Goal: Find specific page/section: Find specific page/section

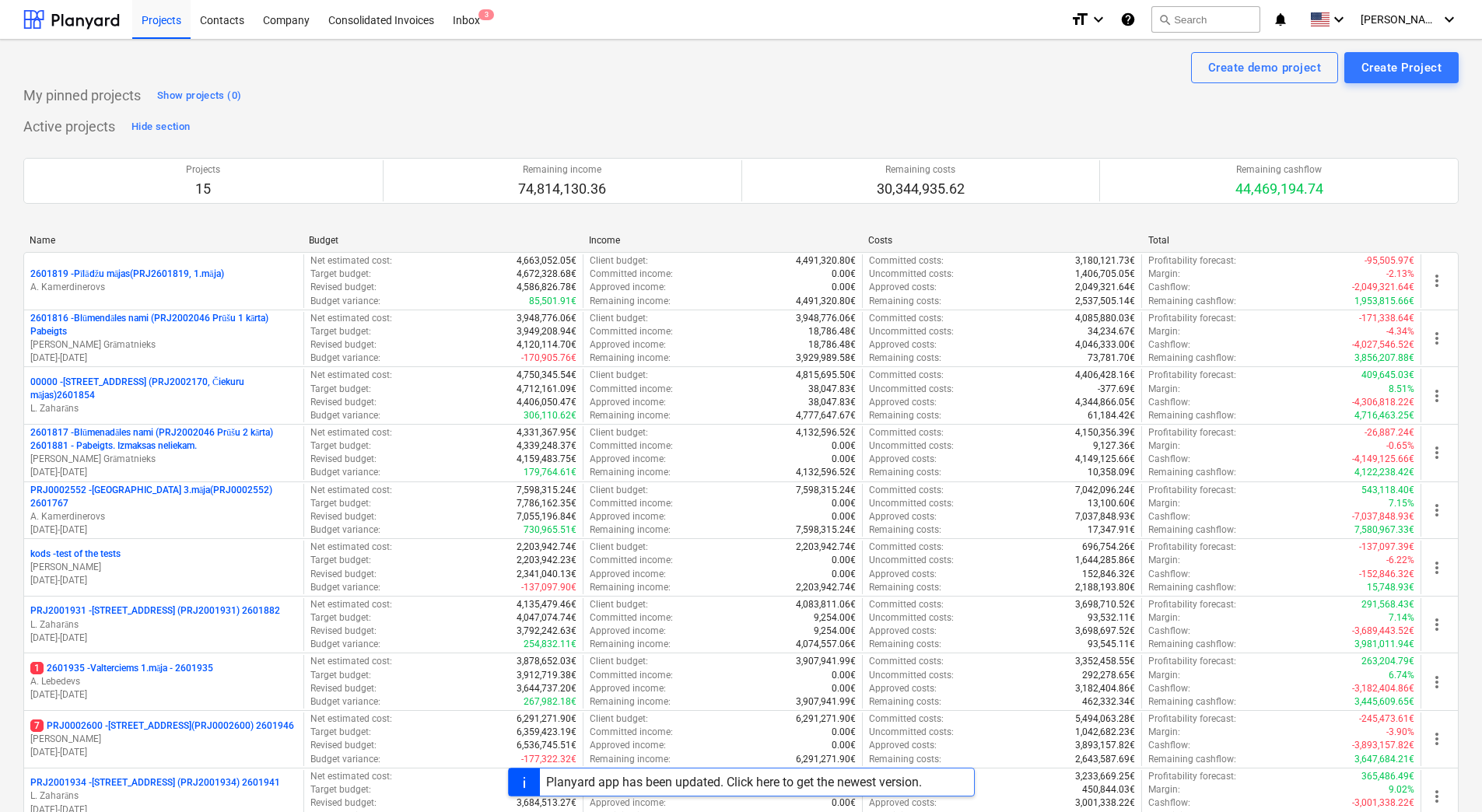
scroll to position [423, 0]
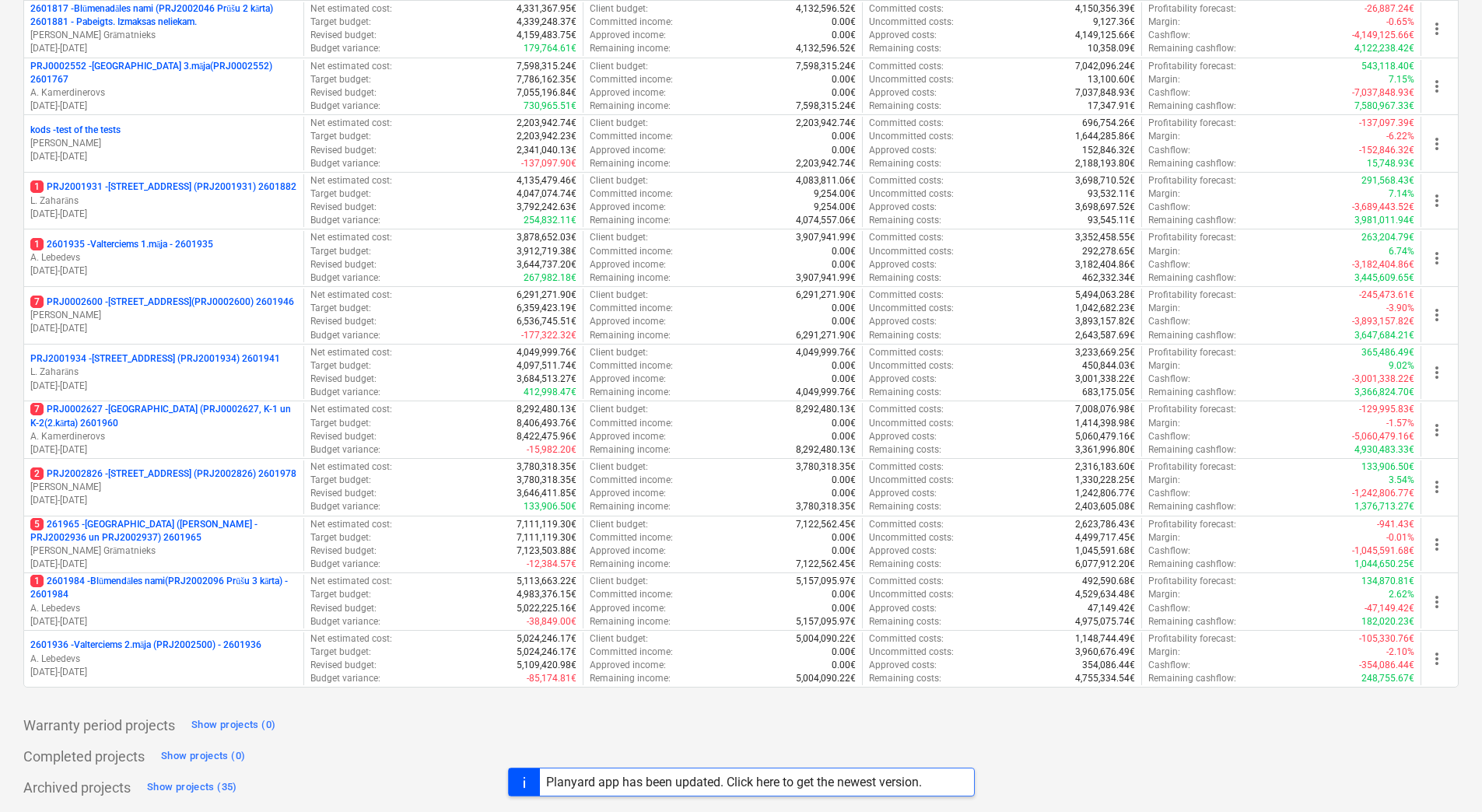
click at [11, 427] on div "Create demo project Create Project My pinned projects Show projects (0) Active …" at bounding box center [741, 214] width 1482 height 1196
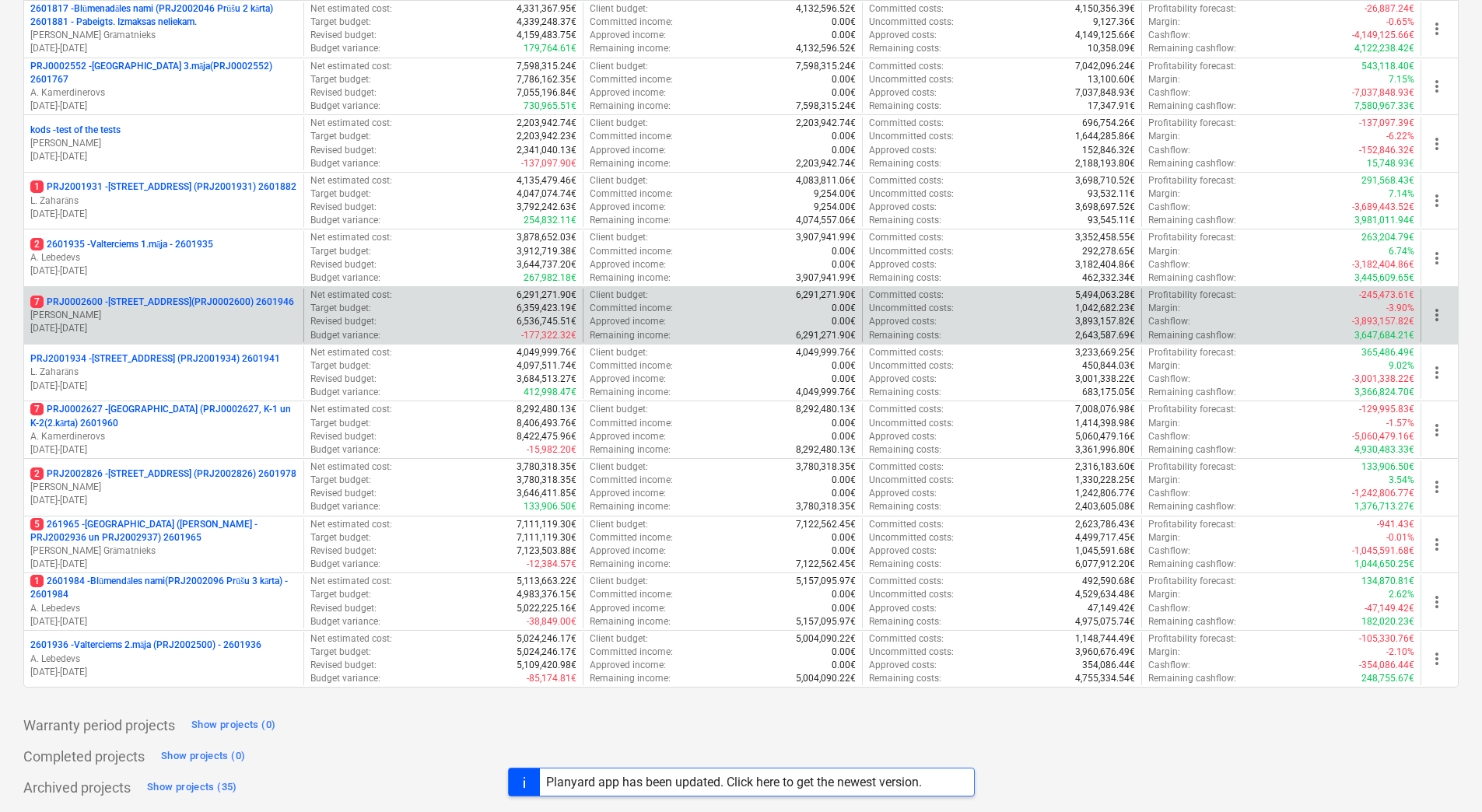
click at [194, 295] on p "7 PRJ0002600 - [STREET_ADDRESS](PRJ0002600) 2601946" at bounding box center [162, 301] width 264 height 13
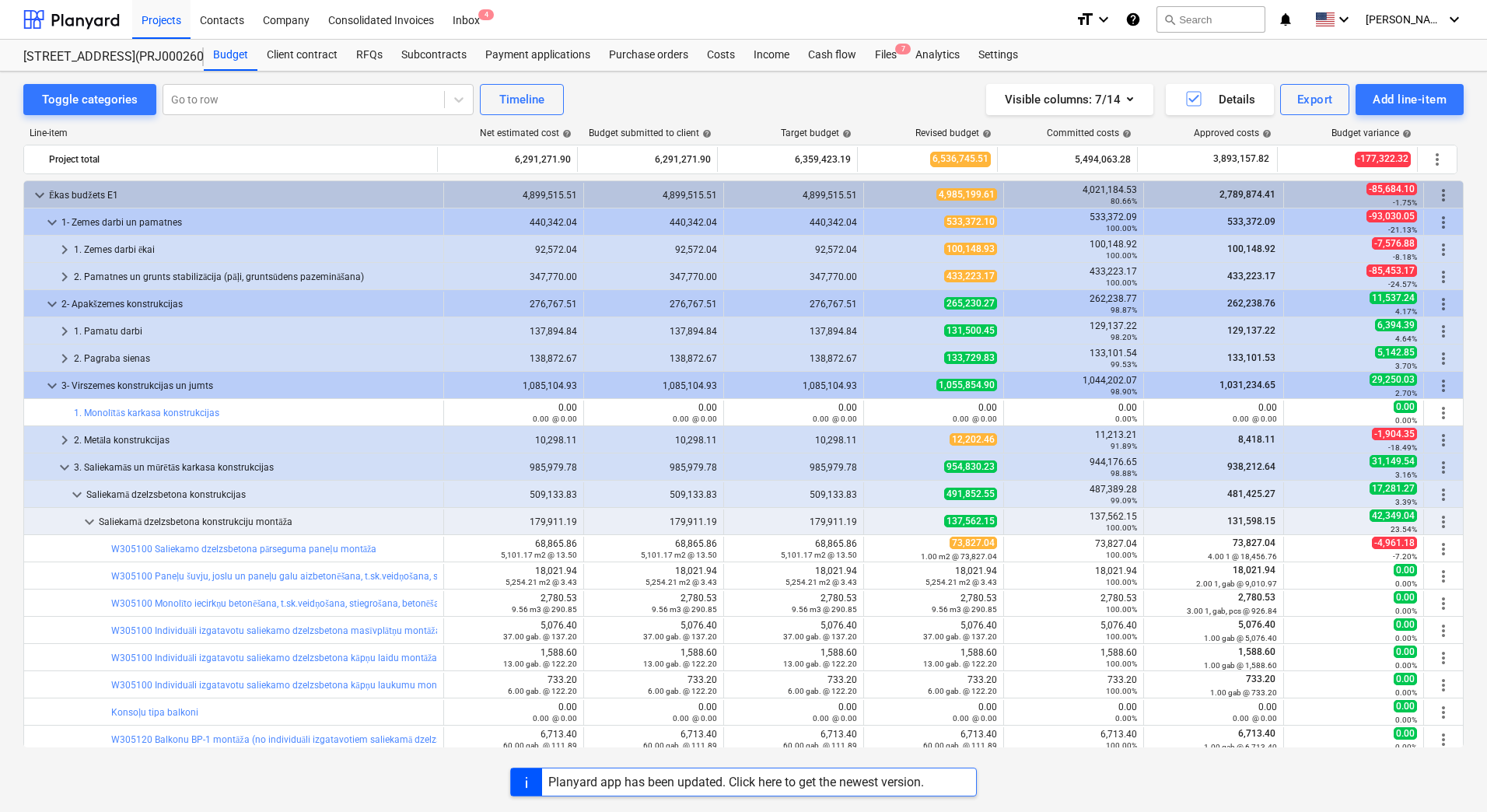
scroll to position [233, 0]
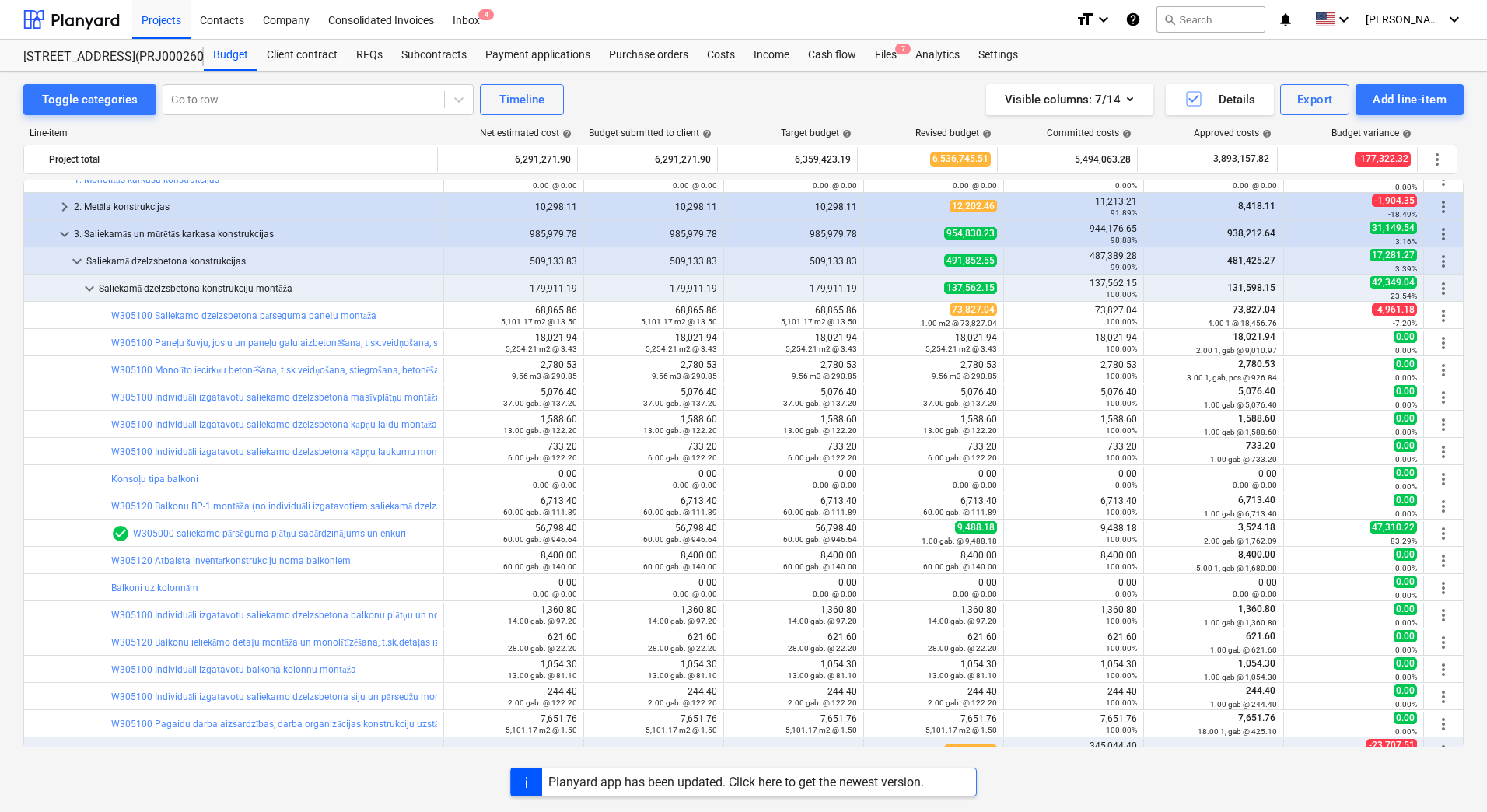
click at [15, 393] on div "Toggle categories Go to row Timeline Visible columns : 7/14 Details Export Add …" at bounding box center [744, 425] width 1487 height 707
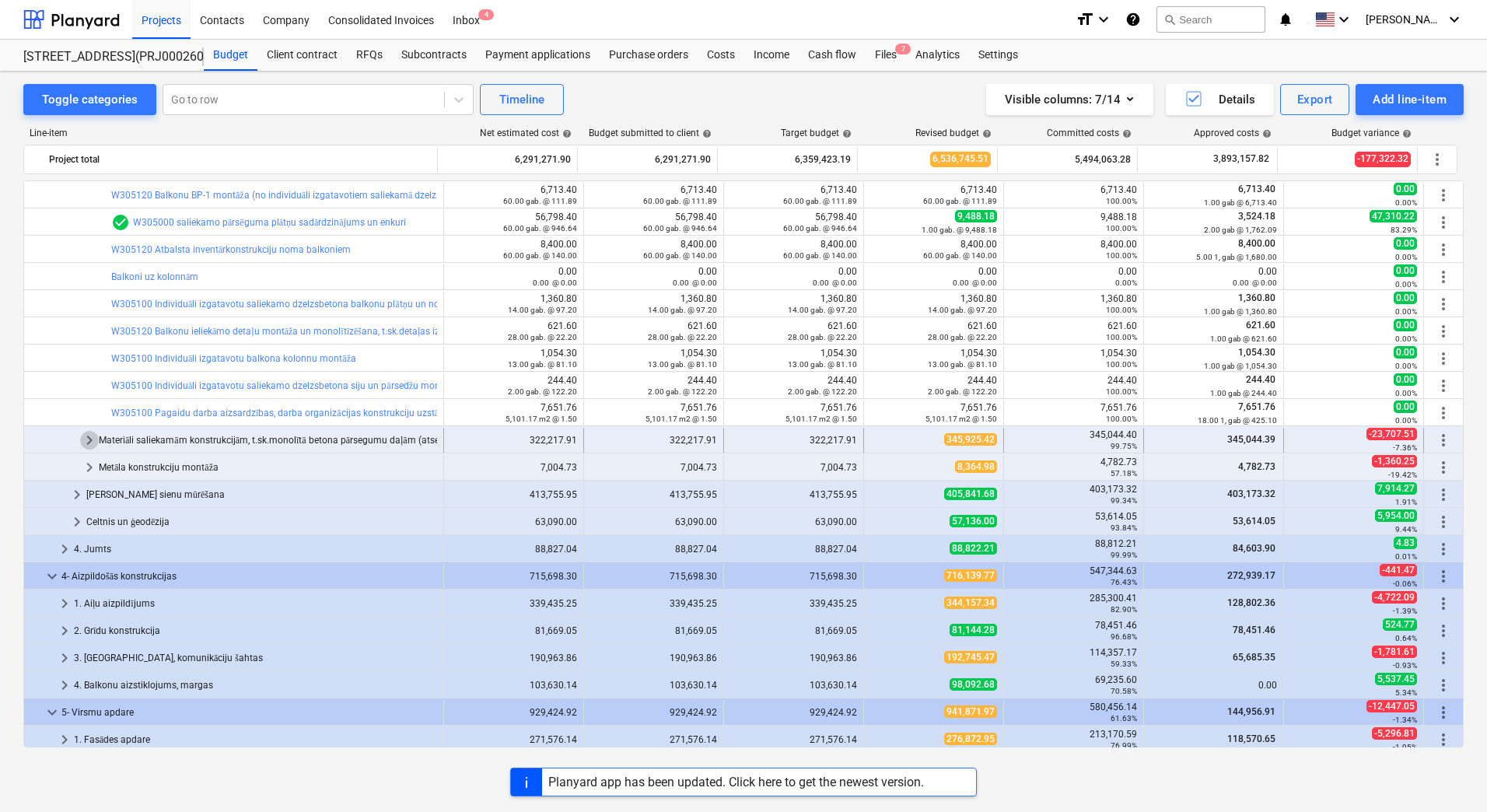
click at [87, 444] on span "keyboard_arrow_right" at bounding box center [89, 440] width 19 height 19
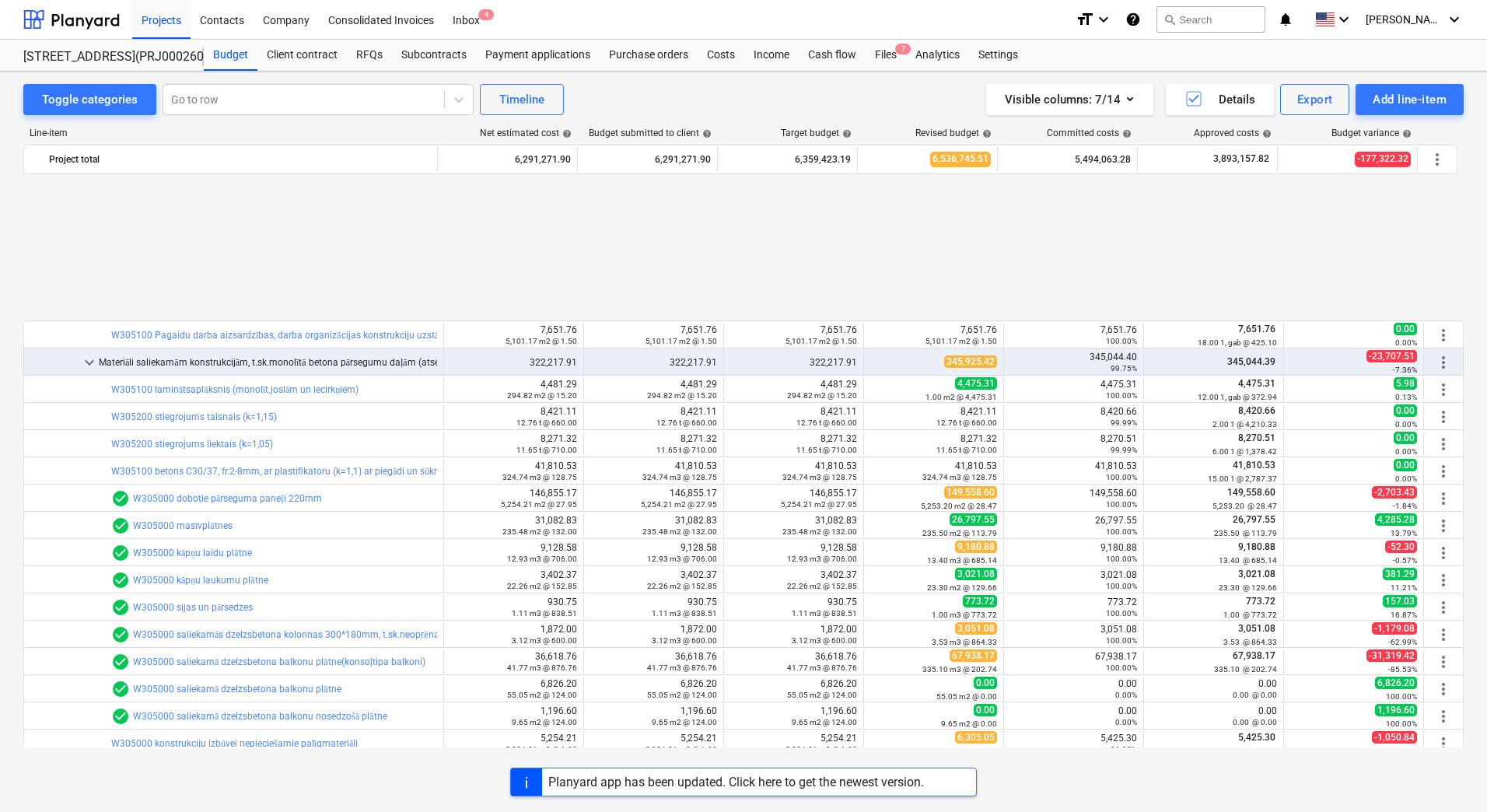
scroll to position [1322, 0]
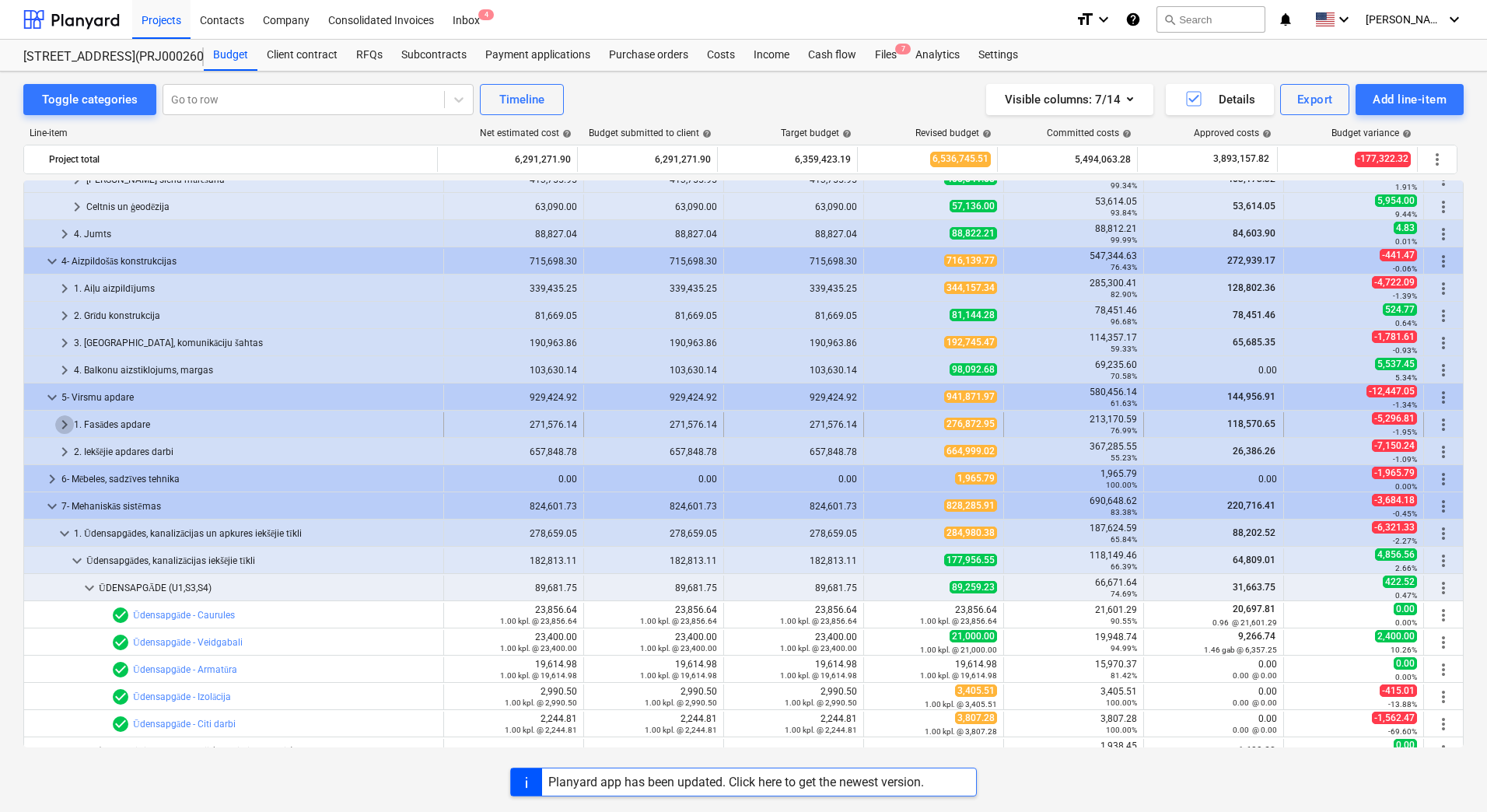
click at [65, 423] on span "keyboard_arrow_right" at bounding box center [64, 424] width 19 height 19
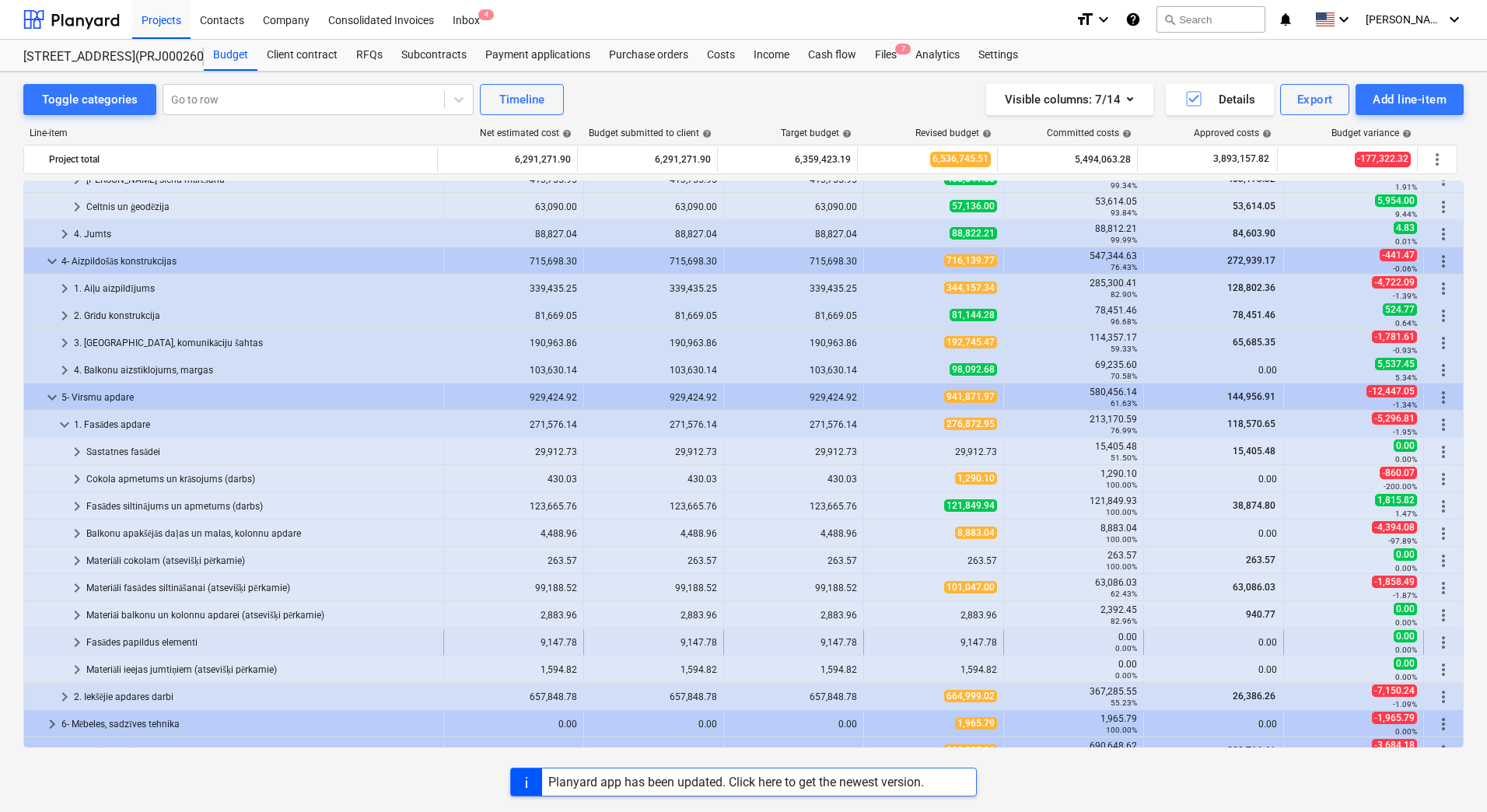
click at [142, 638] on div "Fasādes papildus elementi" at bounding box center [262, 642] width 351 height 25
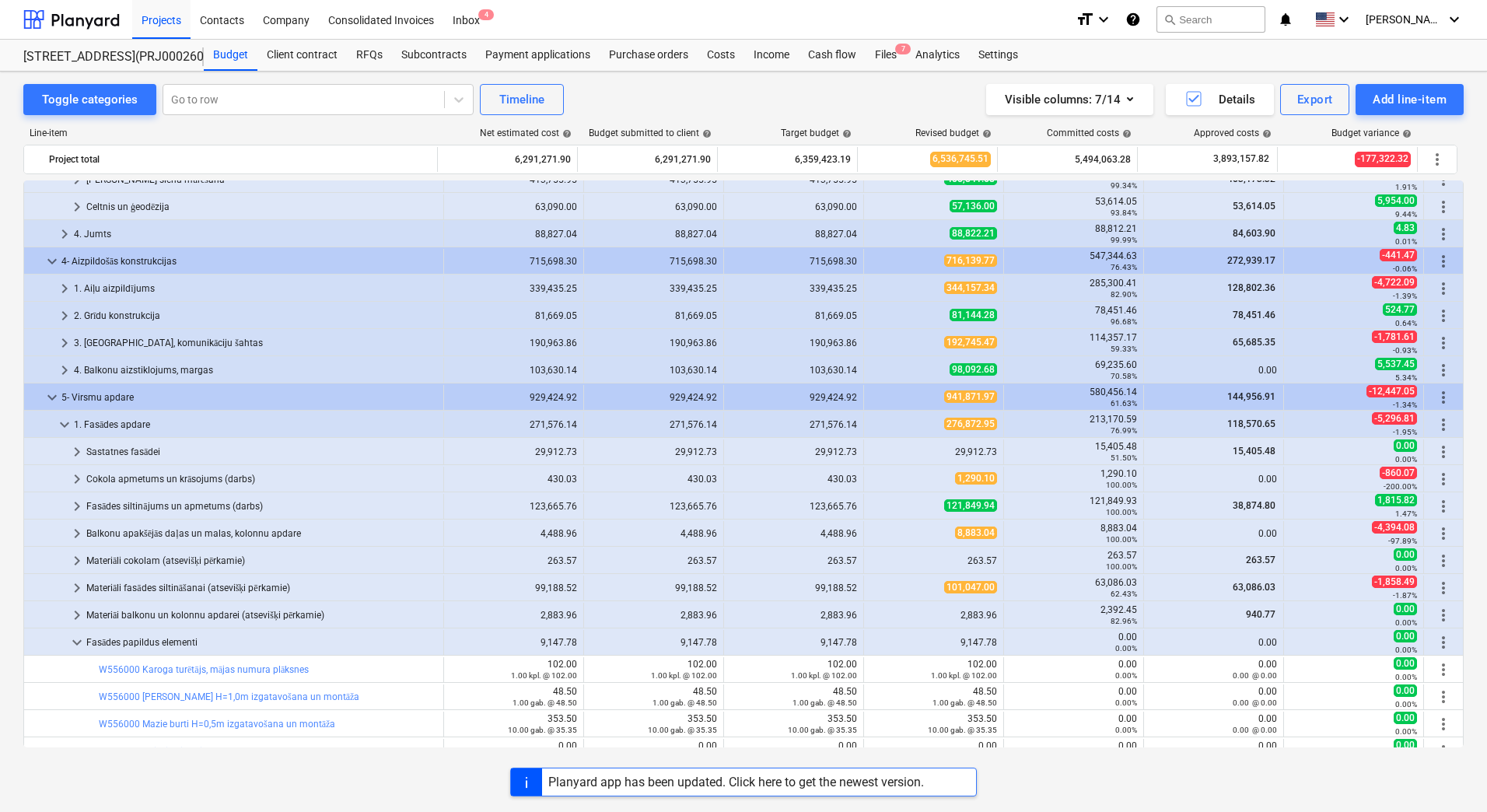
scroll to position [1555, 0]
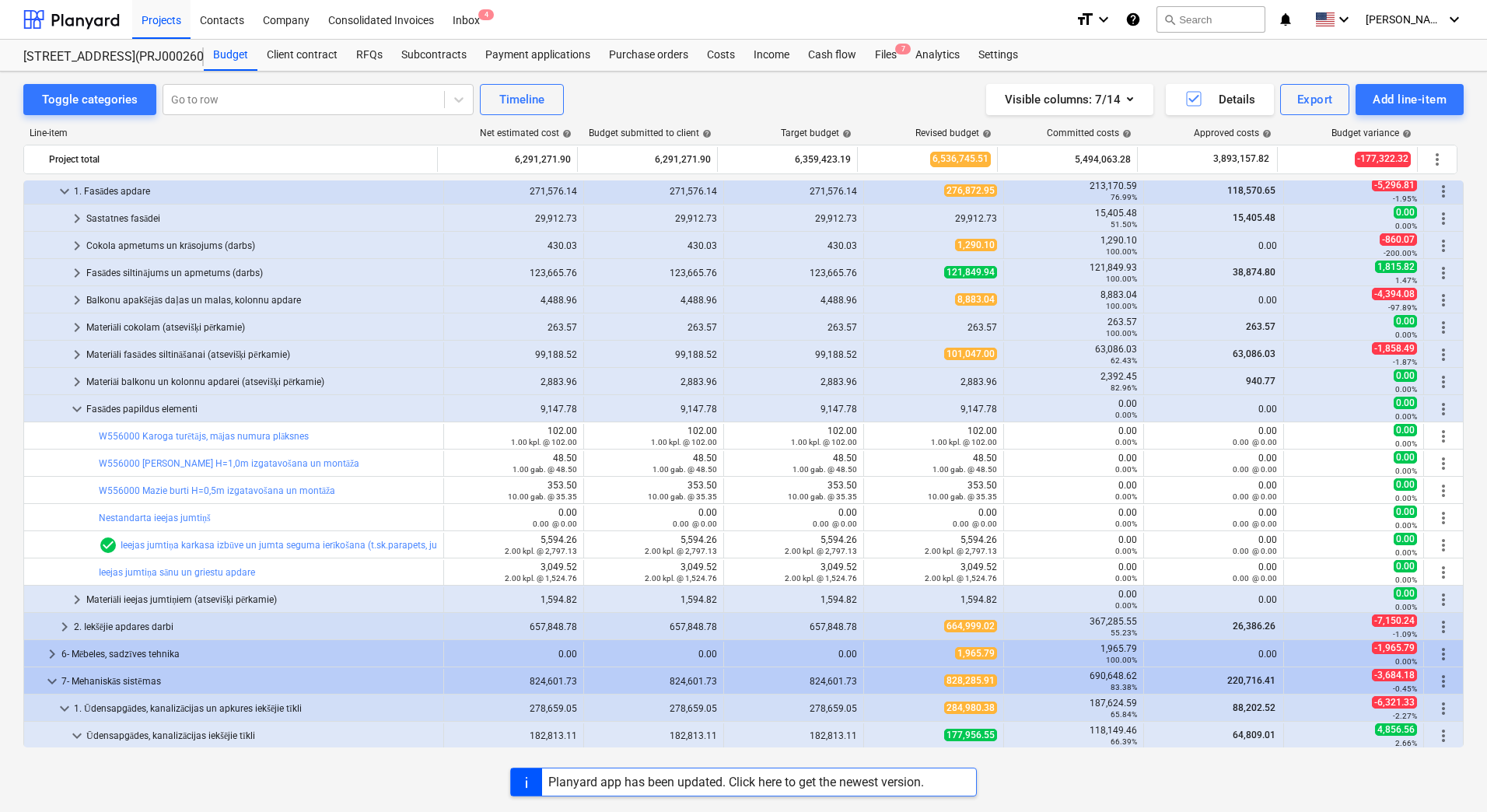
drag, startPoint x: 78, startPoint y: 408, endPoint x: 72, endPoint y: 343, distance: 65.3
click at [78, 408] on span "keyboard_arrow_down" at bounding box center [77, 408] width 19 height 19
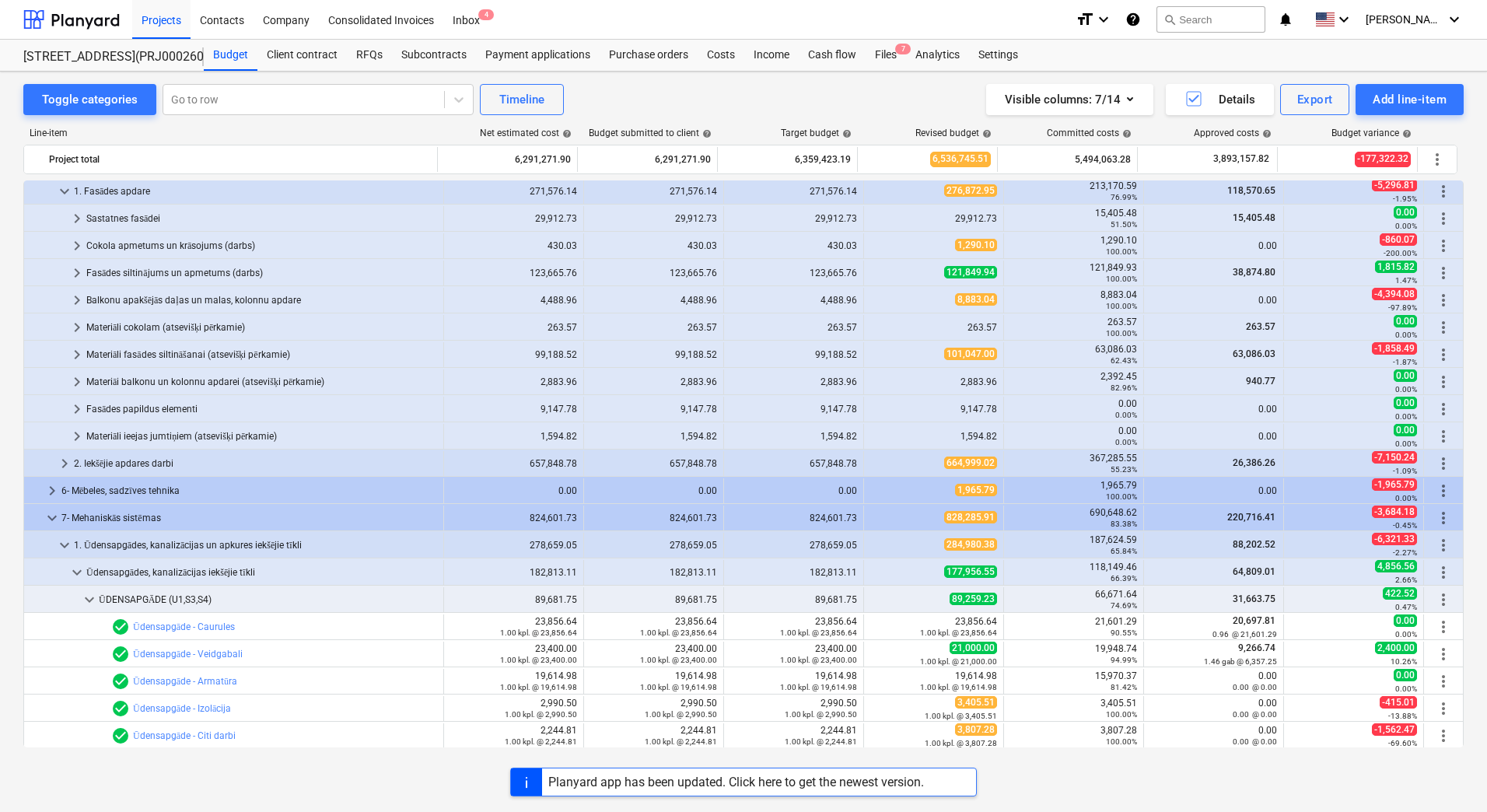
scroll to position [1244, 0]
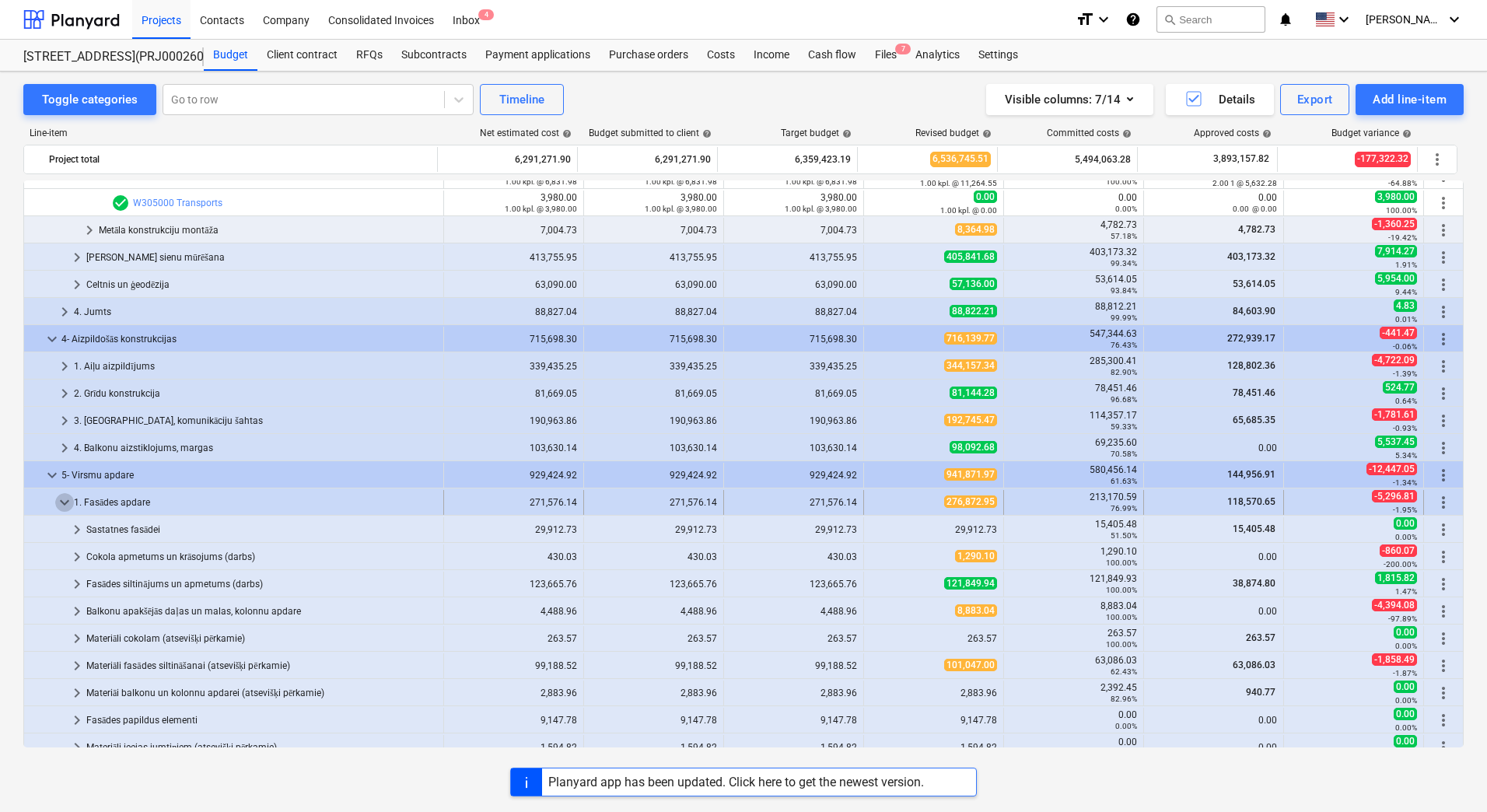
click at [61, 504] on span "keyboard_arrow_down" at bounding box center [64, 502] width 19 height 19
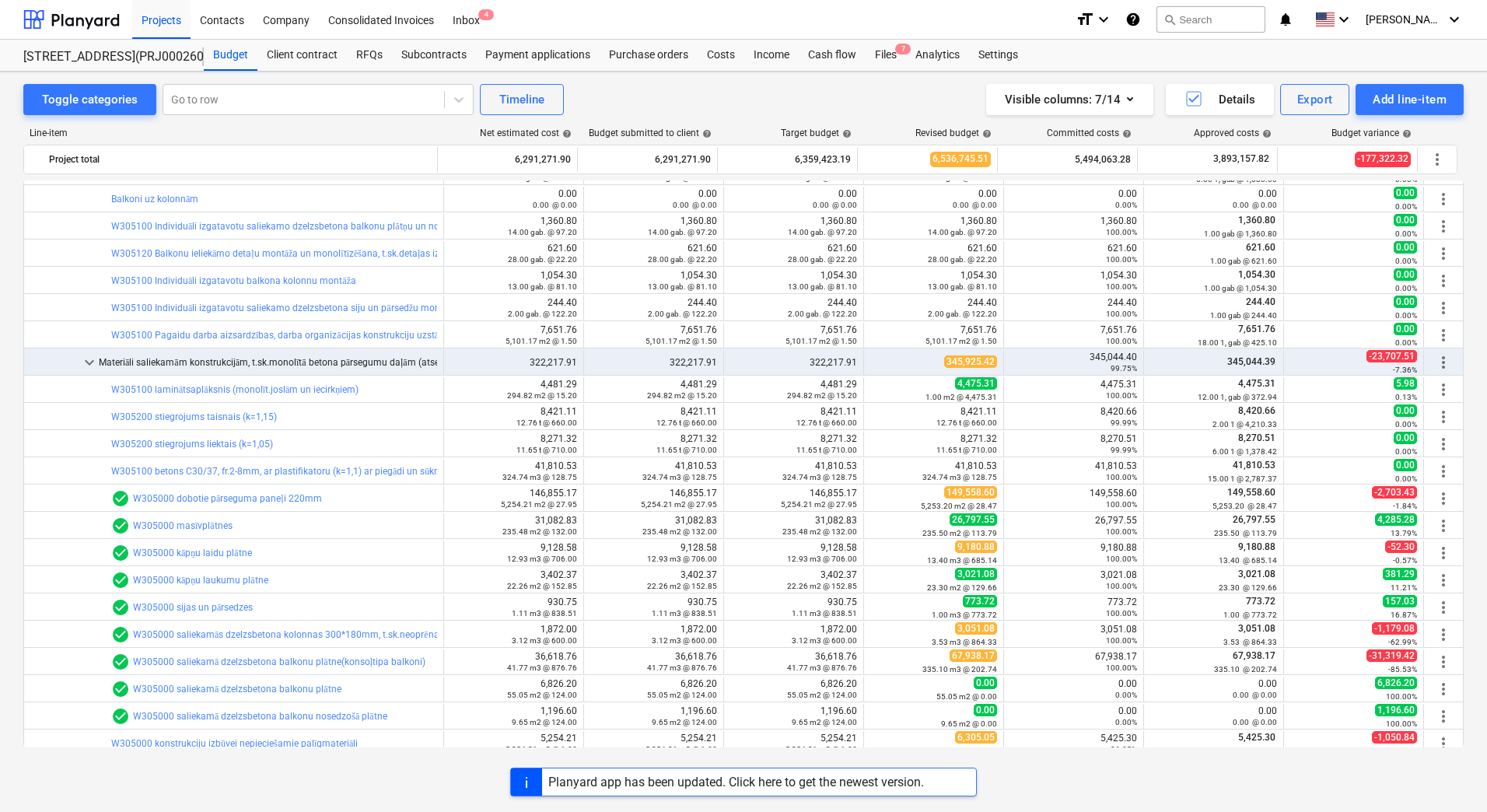
scroll to position [700, 0]
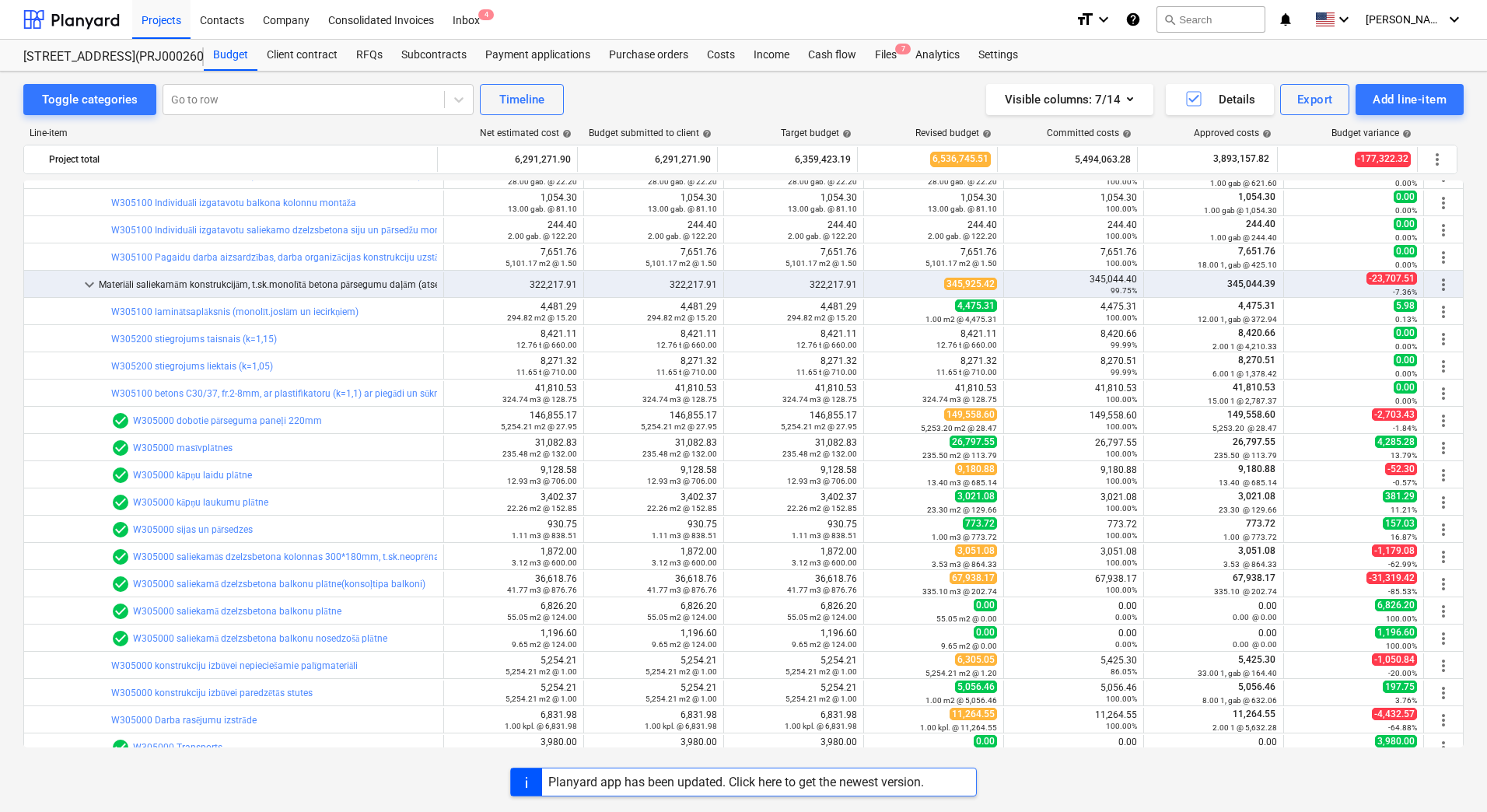
click at [6, 486] on div "Toggle categories Go to row Timeline Visible columns : 7/14 Details Export Add …" at bounding box center [744, 425] width 1487 height 707
